Goal: Navigation & Orientation: Understand site structure

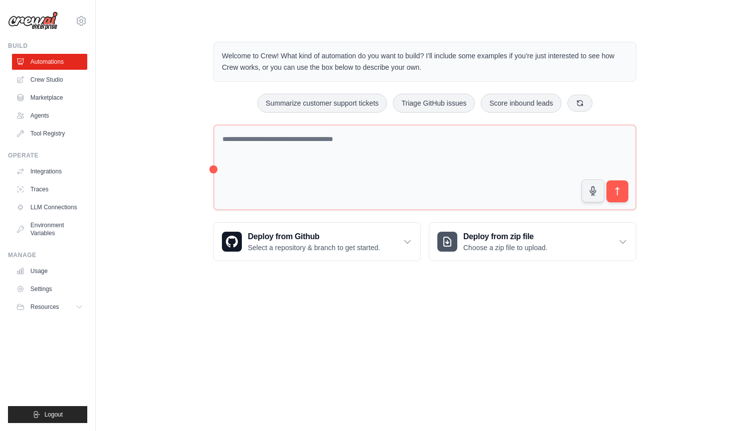
click at [177, 143] on div "Welcome to Crew! What kind of automation do you want to build? I'll include som…" at bounding box center [425, 151] width 626 height 251
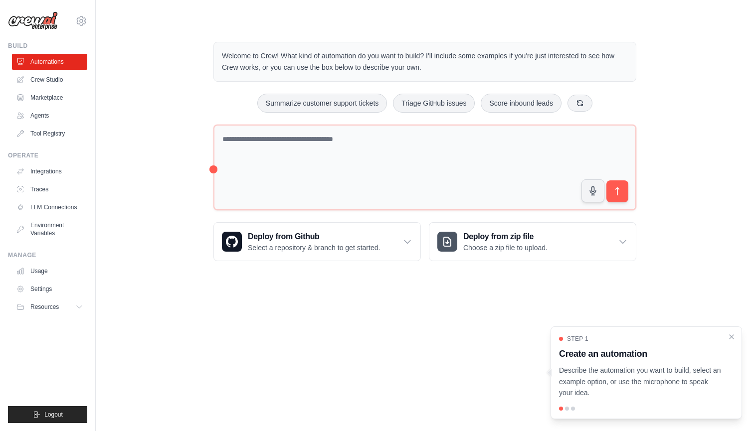
click at [147, 122] on div "Welcome to Crew! What kind of automation do you want to build? I'll include som…" at bounding box center [425, 151] width 626 height 251
click at [56, 80] on link "Crew Studio" at bounding box center [50, 80] width 75 height 16
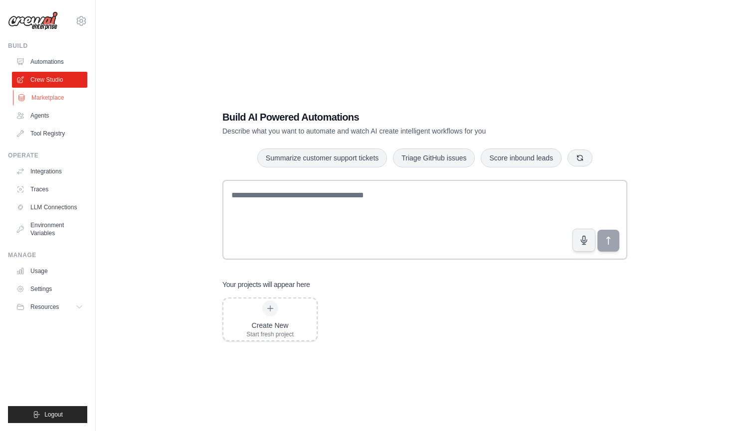
click at [57, 98] on link "Marketplace" at bounding box center [50, 98] width 75 height 16
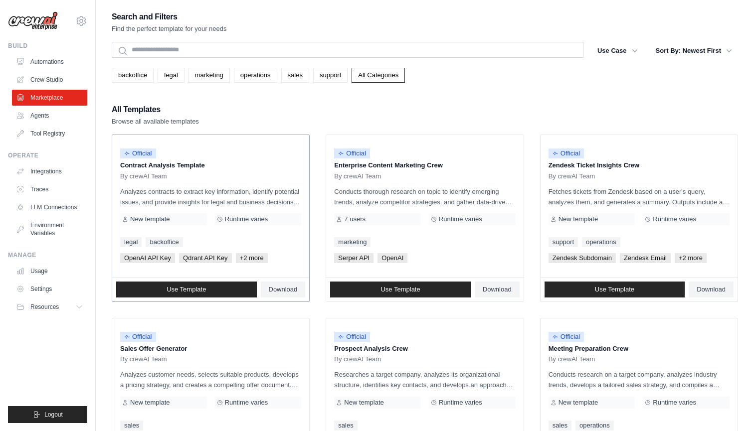
click at [152, 257] on span "OpenAI API Key" at bounding box center [147, 258] width 55 height 10
click at [198, 257] on span "Qdrant API Key" at bounding box center [205, 258] width 53 height 10
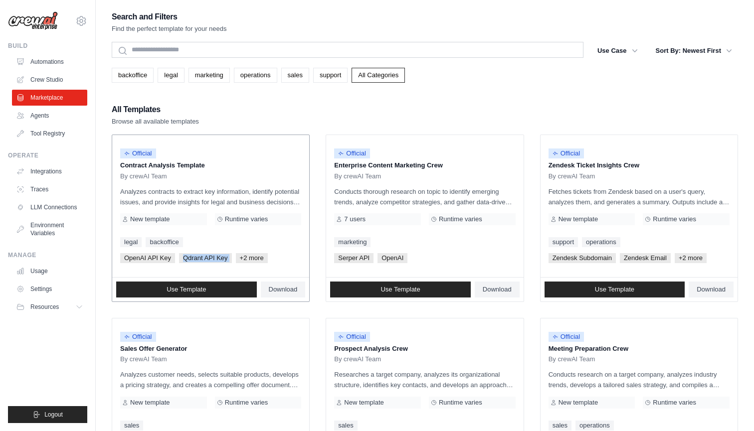
click at [198, 257] on span "Qdrant API Key" at bounding box center [205, 258] width 53 height 10
click at [258, 107] on div "All Templates Browse all available templates" at bounding box center [425, 115] width 626 height 24
click at [450, 111] on div "All Templates Browse all available templates" at bounding box center [425, 115] width 626 height 24
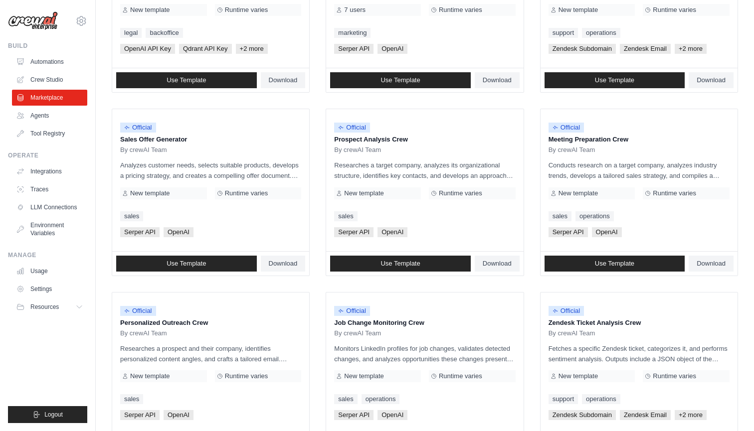
scroll to position [236, 0]
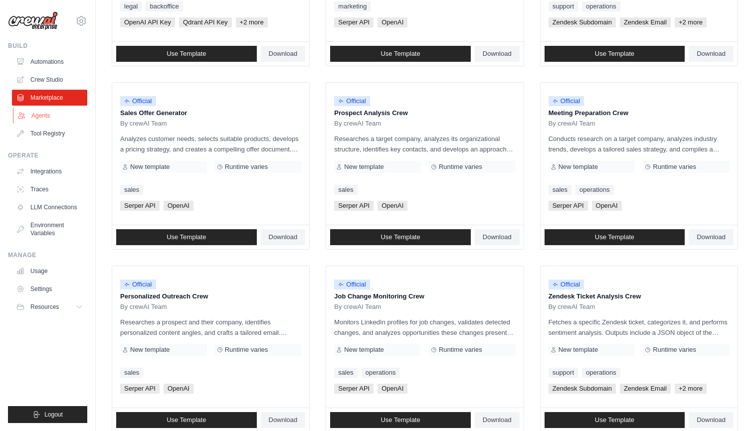
click at [56, 115] on link "Agents" at bounding box center [50, 116] width 75 height 16
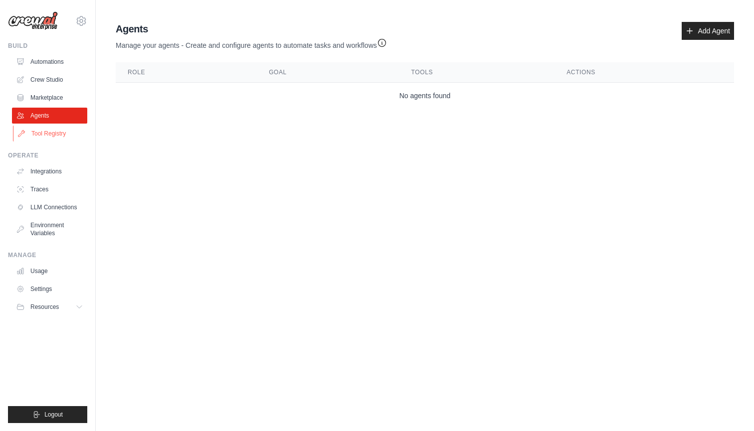
click at [63, 135] on link "Tool Registry" at bounding box center [50, 134] width 75 height 16
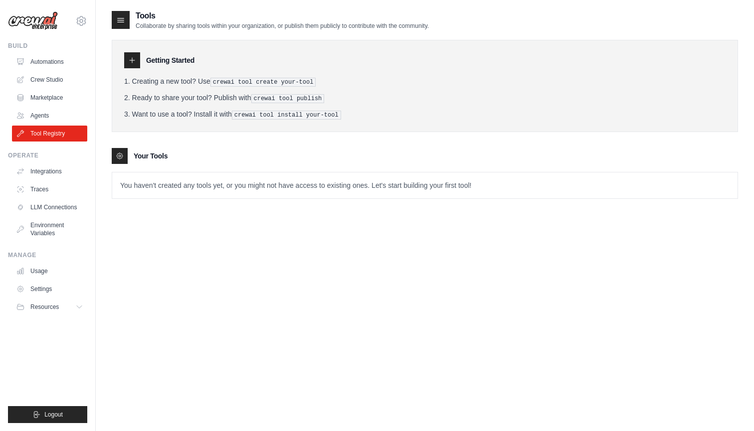
click at [158, 73] on div "Getting Started Creating a new tool? Use crewai tool create your-tool Ready to …" at bounding box center [425, 86] width 626 height 92
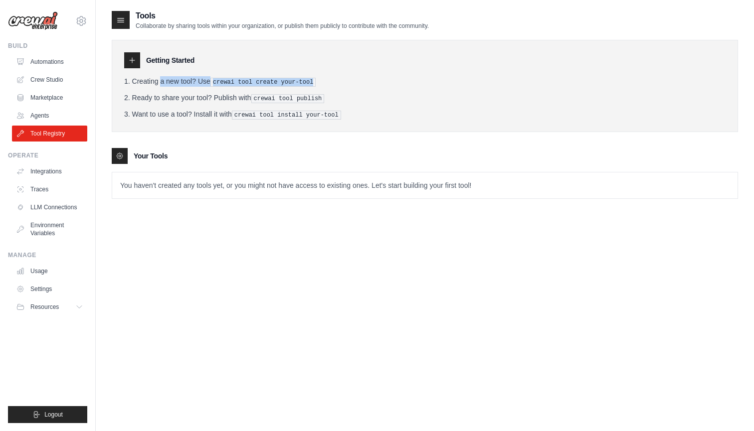
click at [158, 73] on div "Getting Started Creating a new tool? Use crewai tool create your-tool Ready to …" at bounding box center [425, 86] width 626 height 92
click at [156, 93] on li "Ready to share your tool? Publish with crewai tool publish" at bounding box center [424, 98] width 601 height 10
click at [173, 294] on div "Tools Collaborate by sharing tools within your organization, or publish them pu…" at bounding box center [425, 225] width 626 height 431
click at [52, 175] on link "Integrations" at bounding box center [50, 172] width 75 height 16
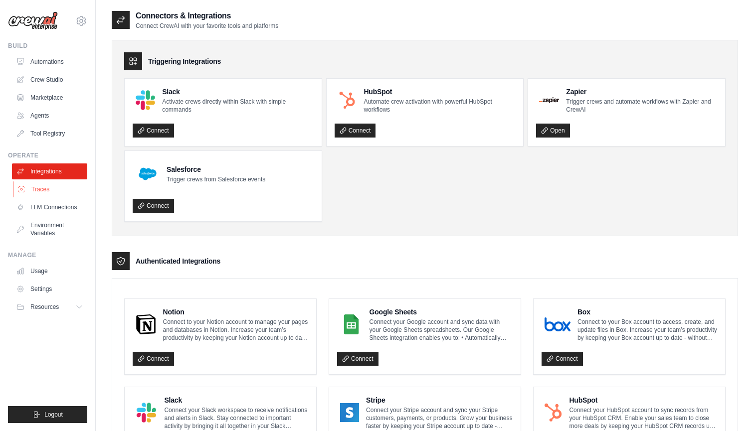
click at [48, 187] on link "Traces" at bounding box center [50, 189] width 75 height 16
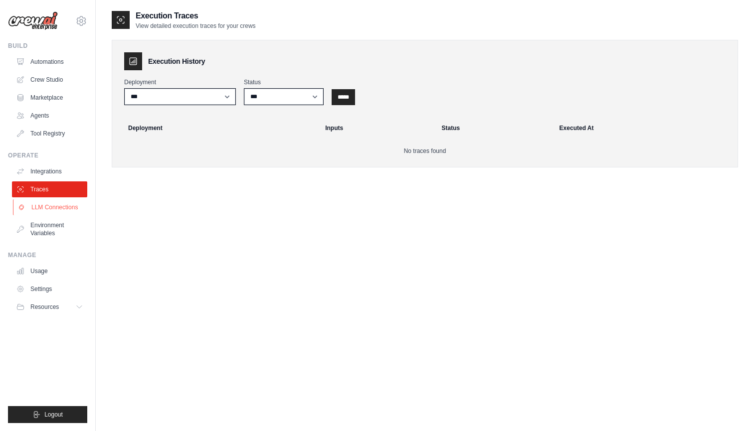
click at [71, 204] on link "LLM Connections" at bounding box center [50, 207] width 75 height 16
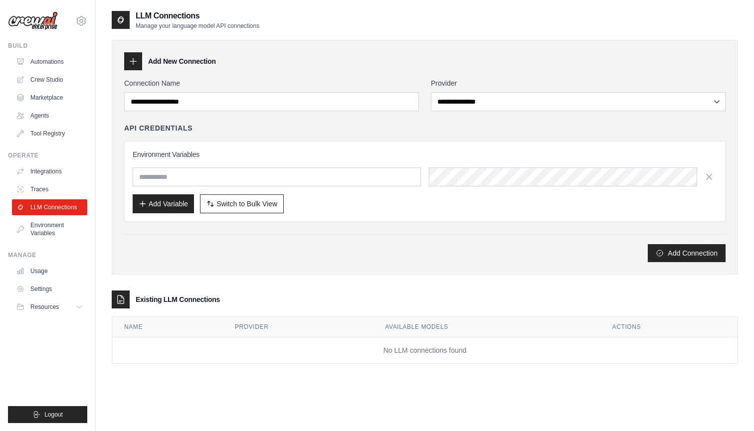
click at [117, 198] on div "**********" at bounding box center [425, 157] width 626 height 235
click at [123, 244] on div "**********" at bounding box center [425, 157] width 626 height 235
click at [48, 226] on link "Environment Variables" at bounding box center [50, 229] width 75 height 24
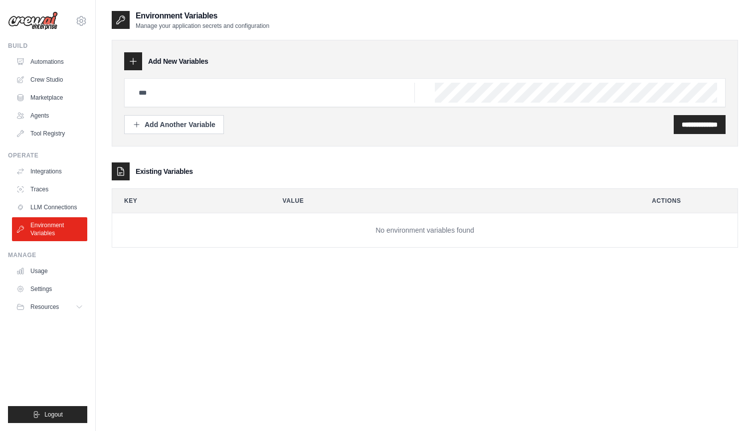
click at [108, 208] on div "**********" at bounding box center [425, 225] width 658 height 431
click at [50, 271] on link "Usage" at bounding box center [50, 271] width 75 height 16
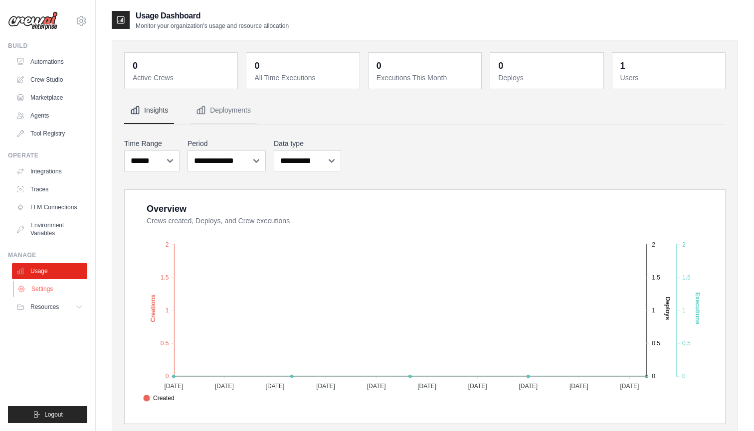
click at [49, 289] on link "Settings" at bounding box center [50, 289] width 75 height 16
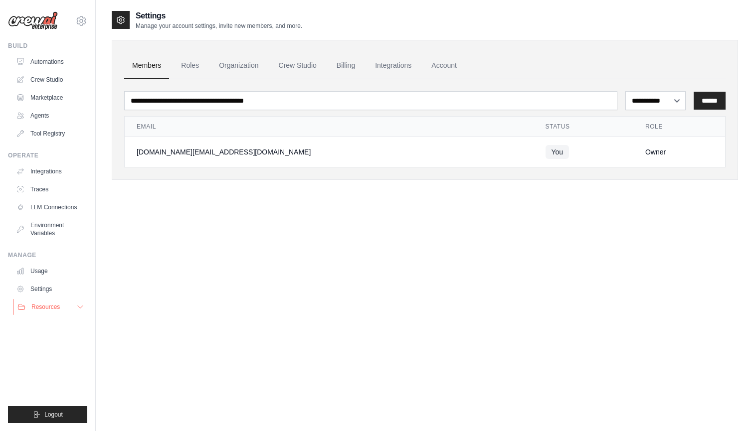
click at [51, 307] on span "Resources" at bounding box center [45, 307] width 28 height 8
click at [50, 320] on span "Documentation" at bounding box center [55, 324] width 40 height 8
